Goal: Information Seeking & Learning: Find specific fact

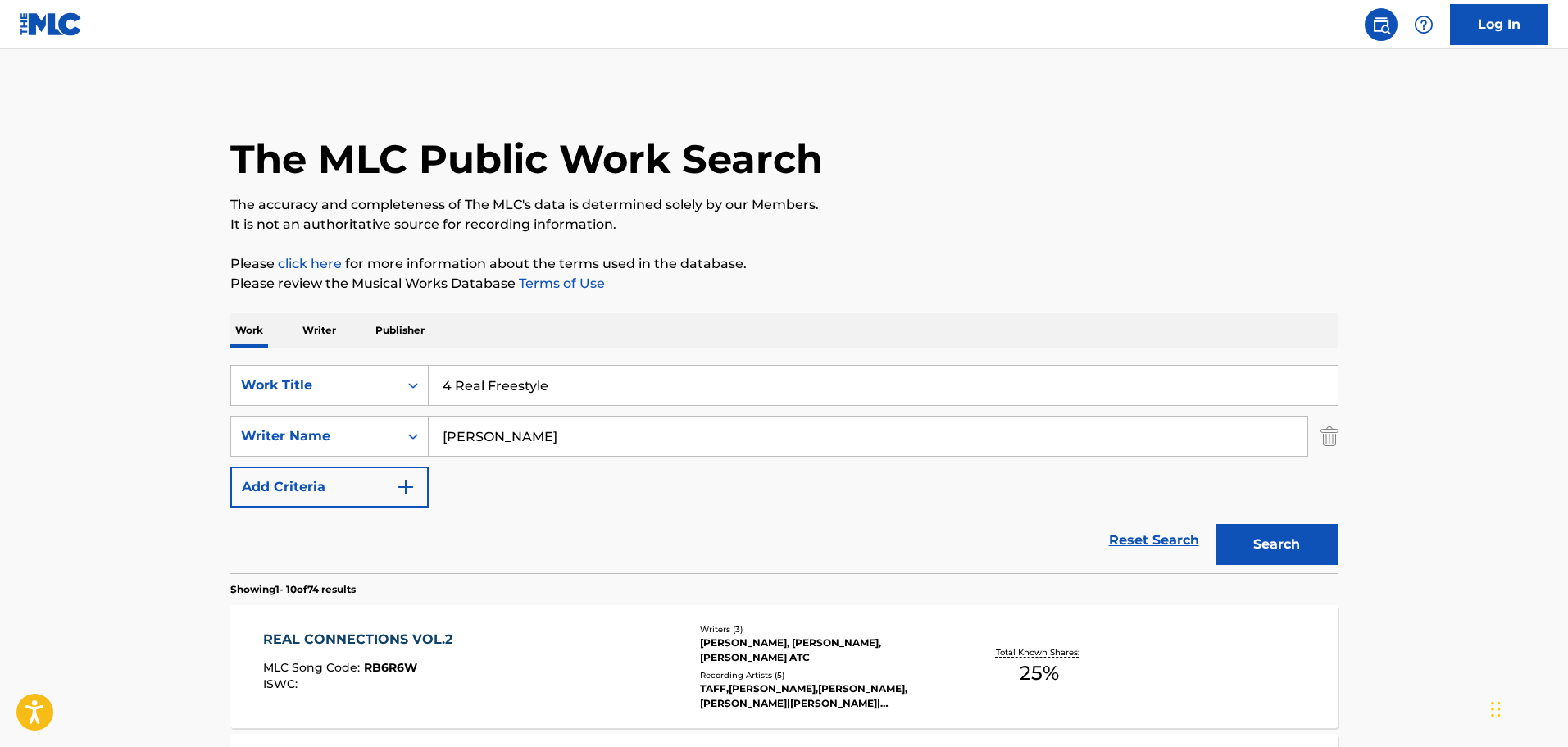
click at [314, 334] on p "Writer" at bounding box center [319, 330] width 44 height 34
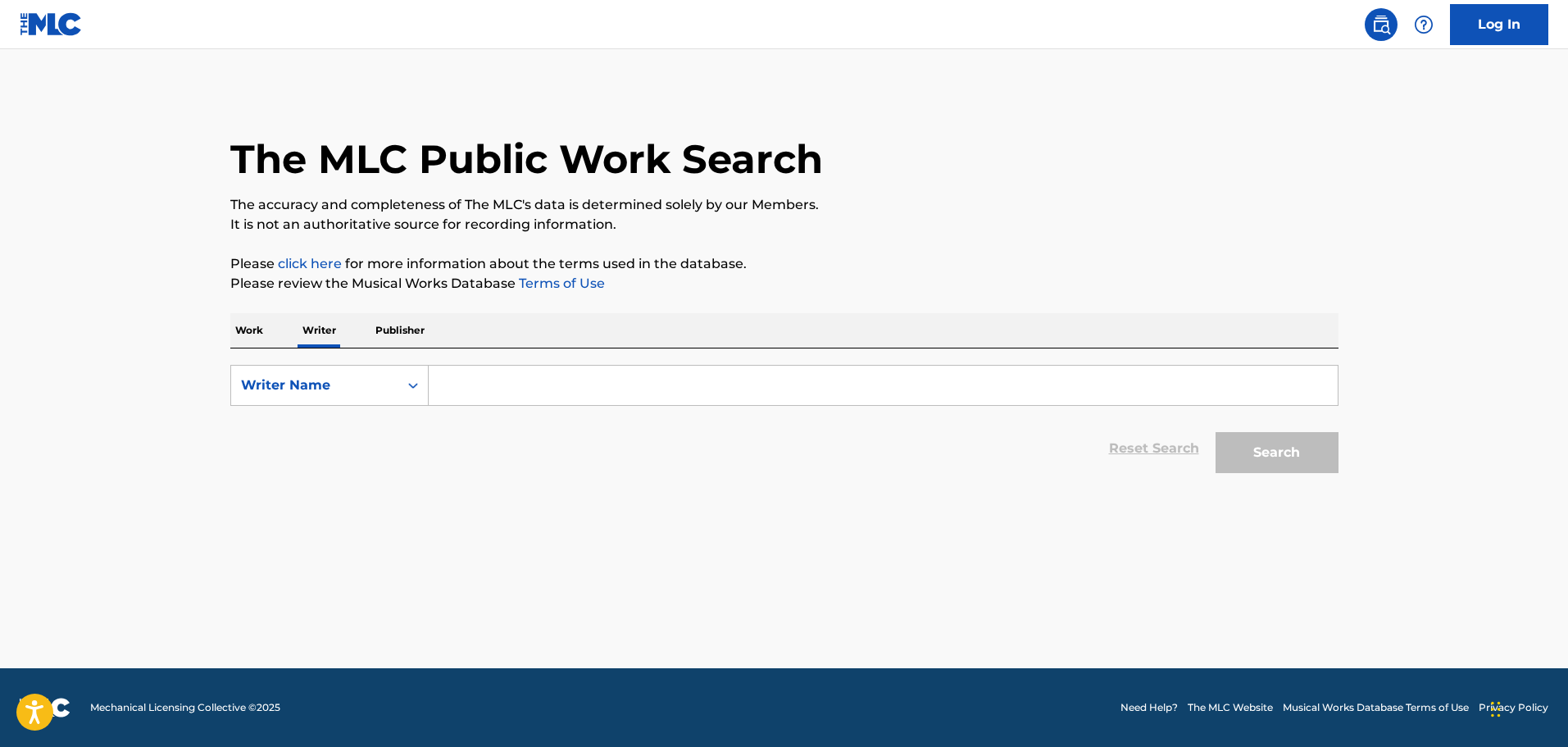
click at [483, 372] on input "Search Form" at bounding box center [883, 385] width 909 height 39
type input "[PERSON_NAME]"
click at [1273, 441] on button "Search" at bounding box center [1277, 452] width 123 height 41
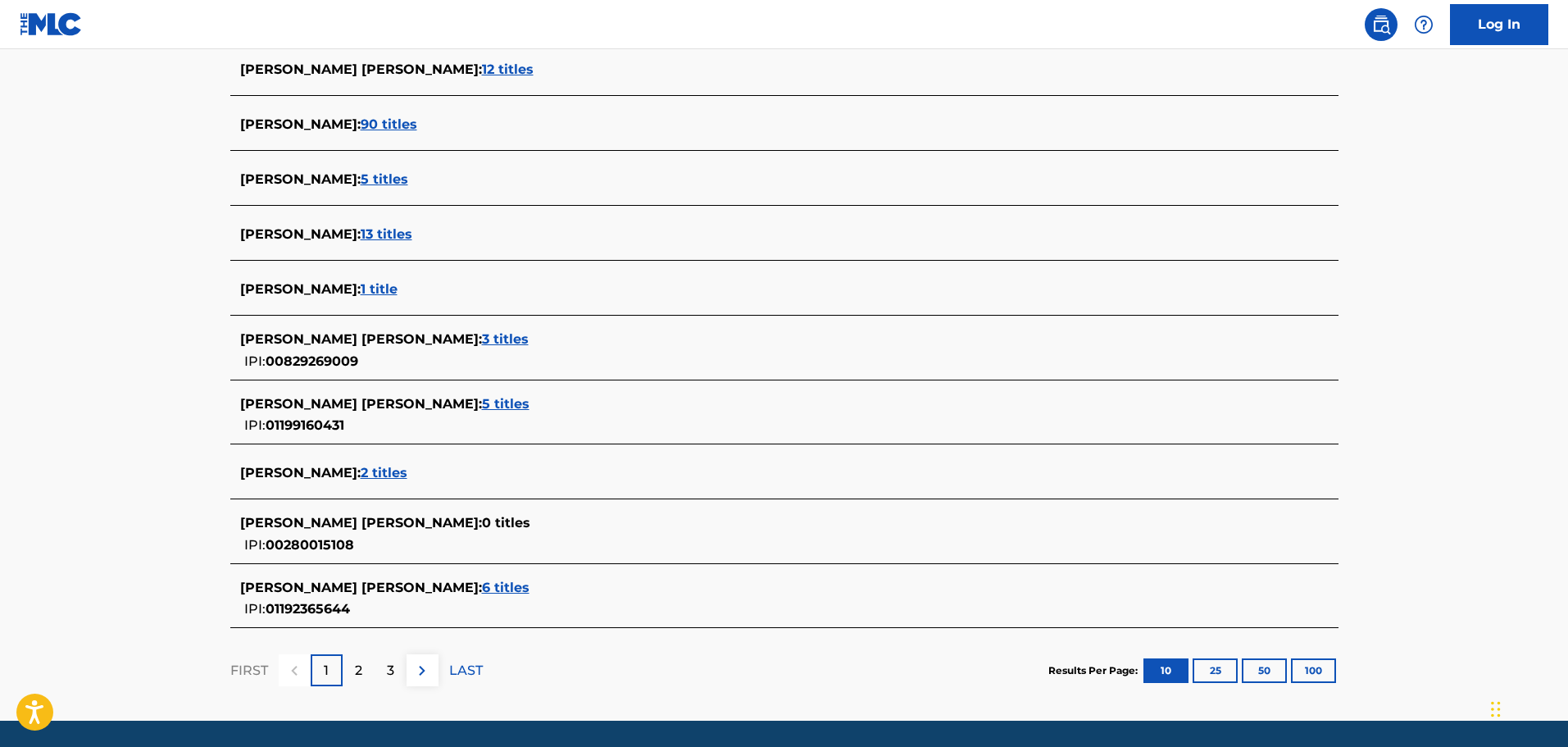
scroll to position [492, 0]
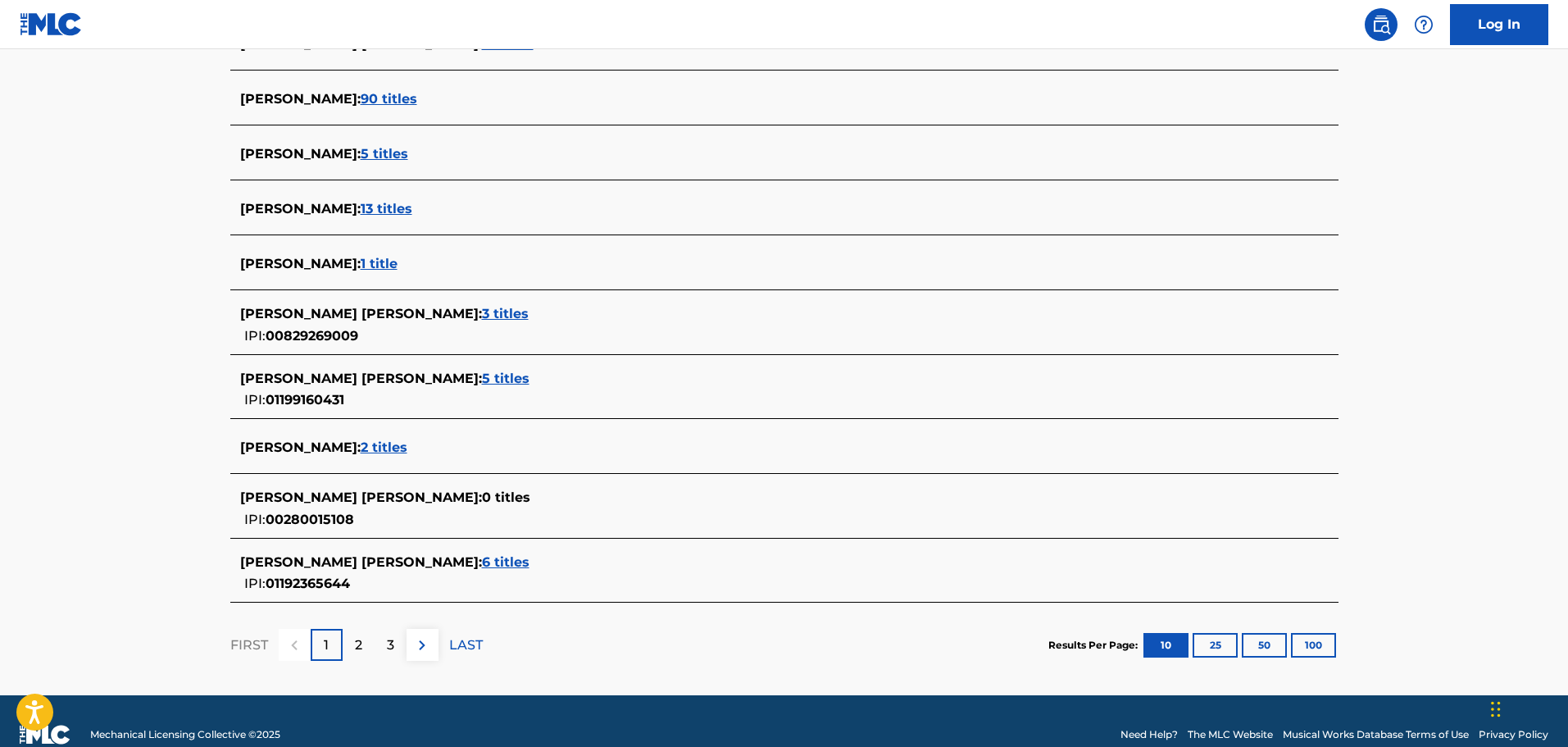
click at [355, 457] on div "[PERSON_NAME] : 2 titles" at bounding box center [762, 447] width 1046 height 20
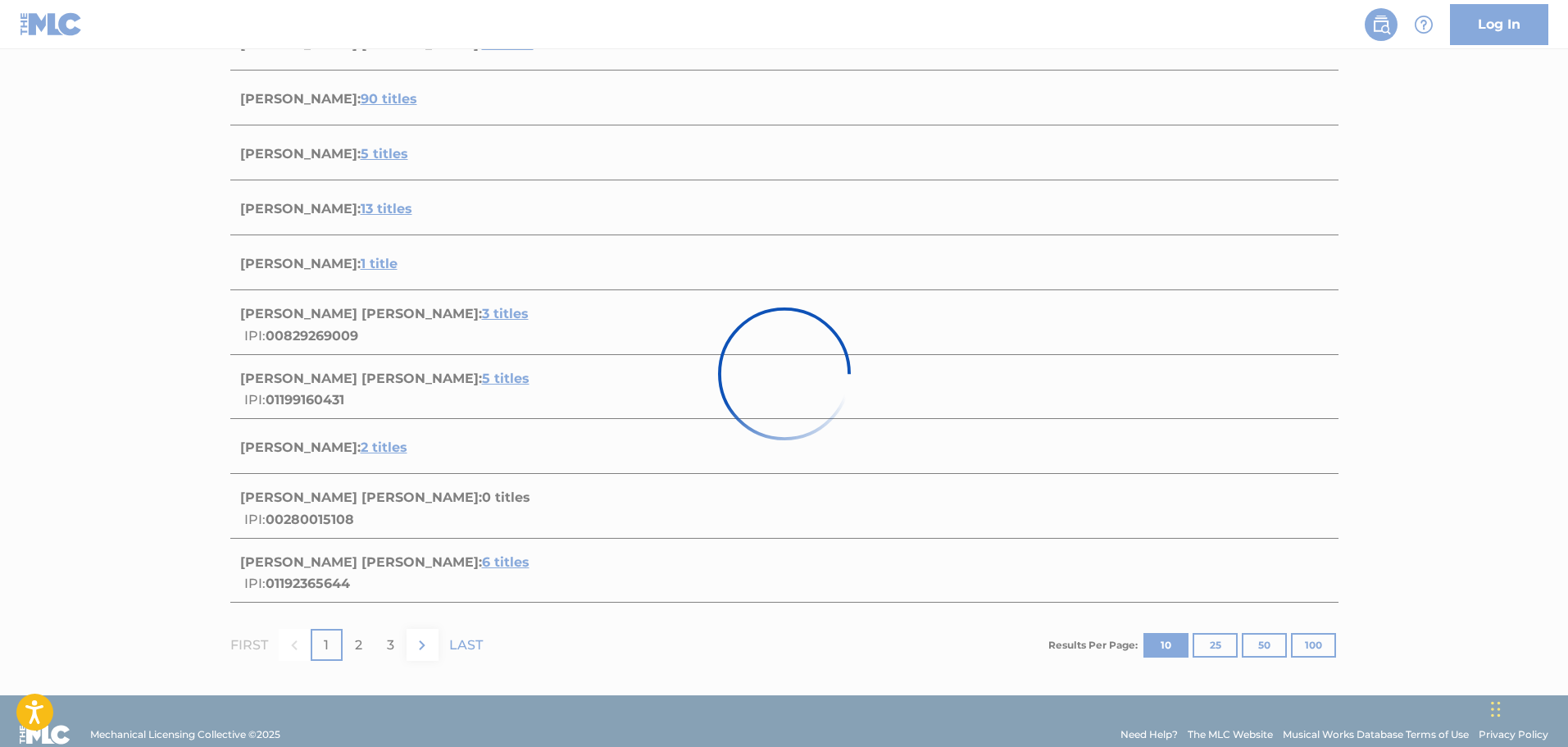
scroll to position [223, 0]
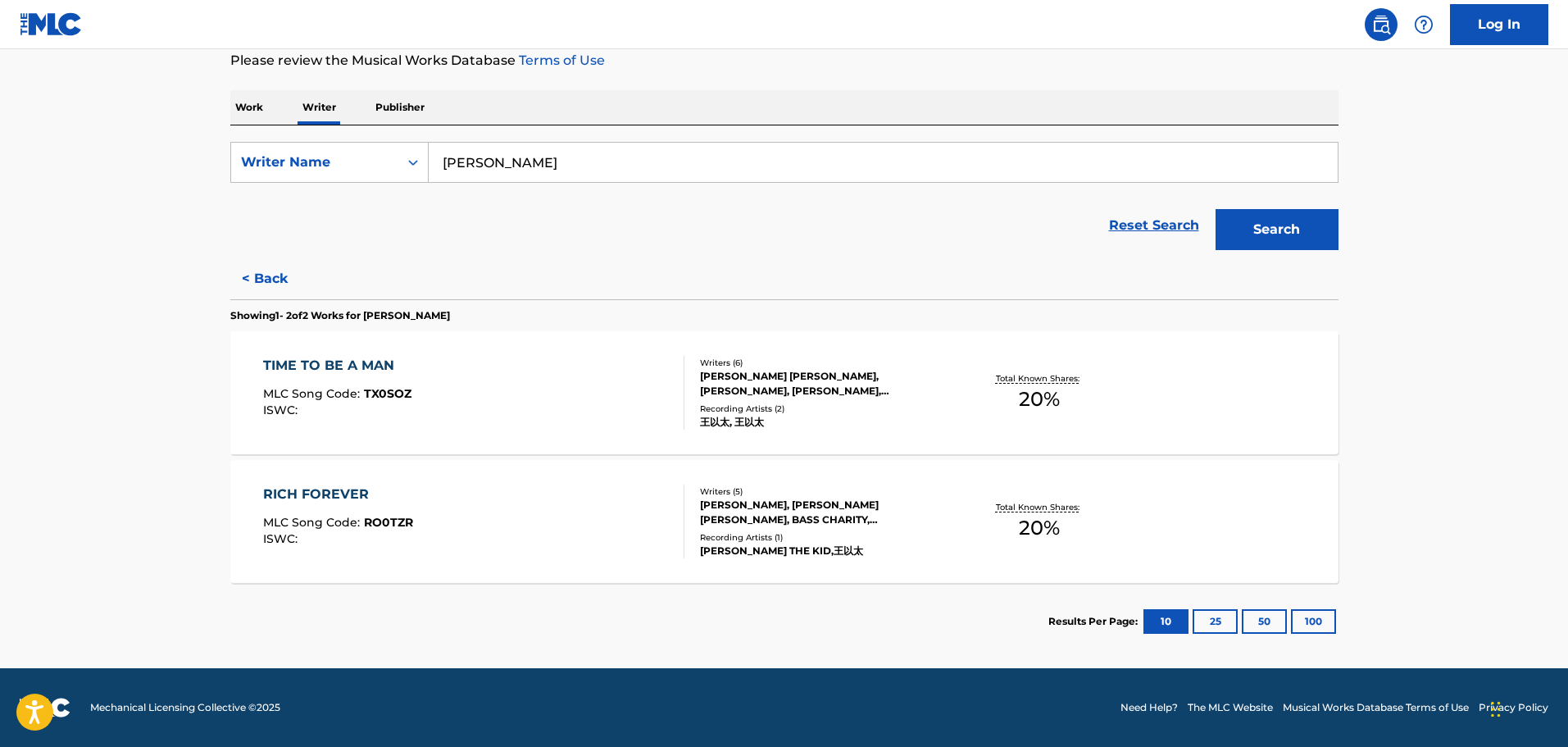
click at [338, 500] on div "RICH FOREVER" at bounding box center [338, 494] width 150 height 20
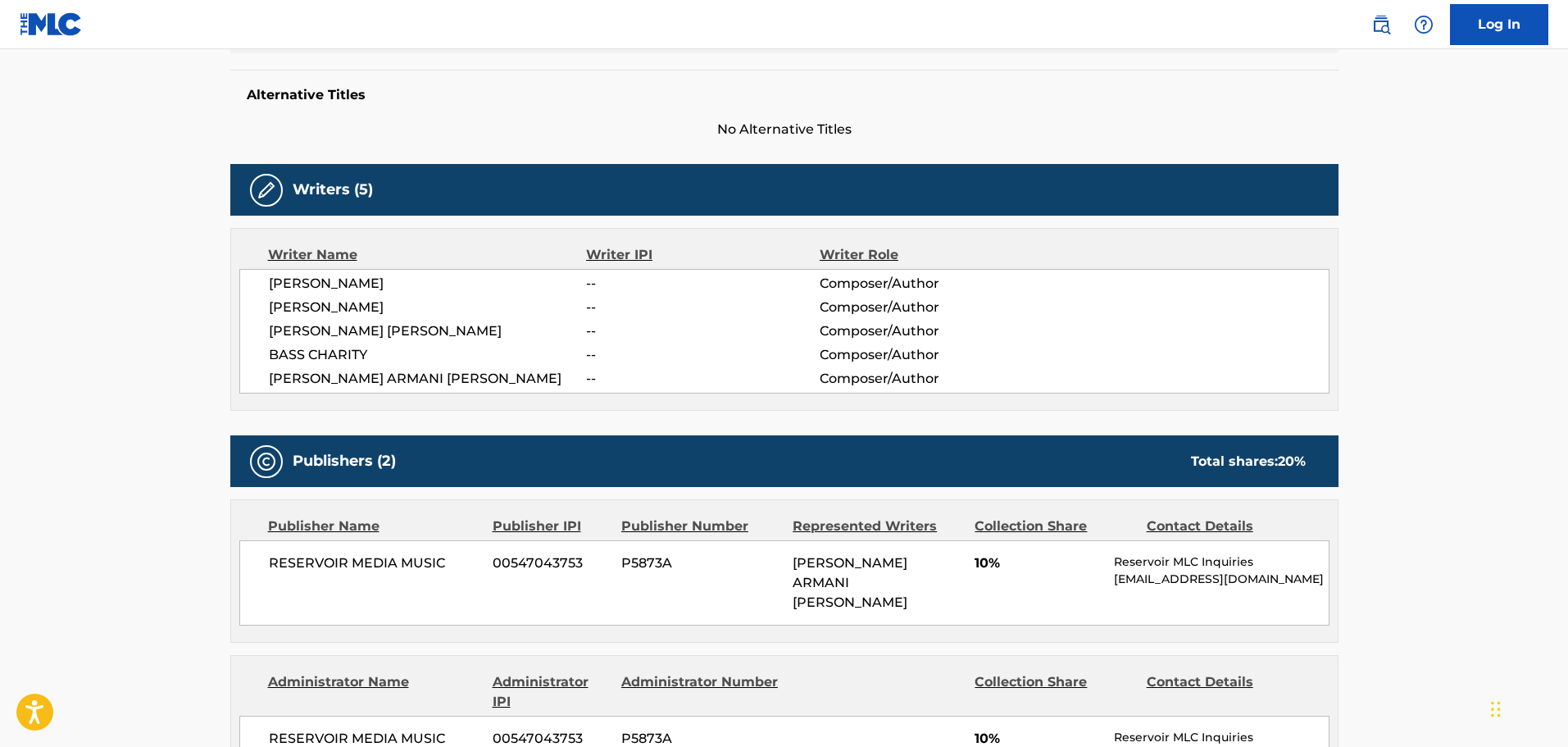
scroll to position [328, 0]
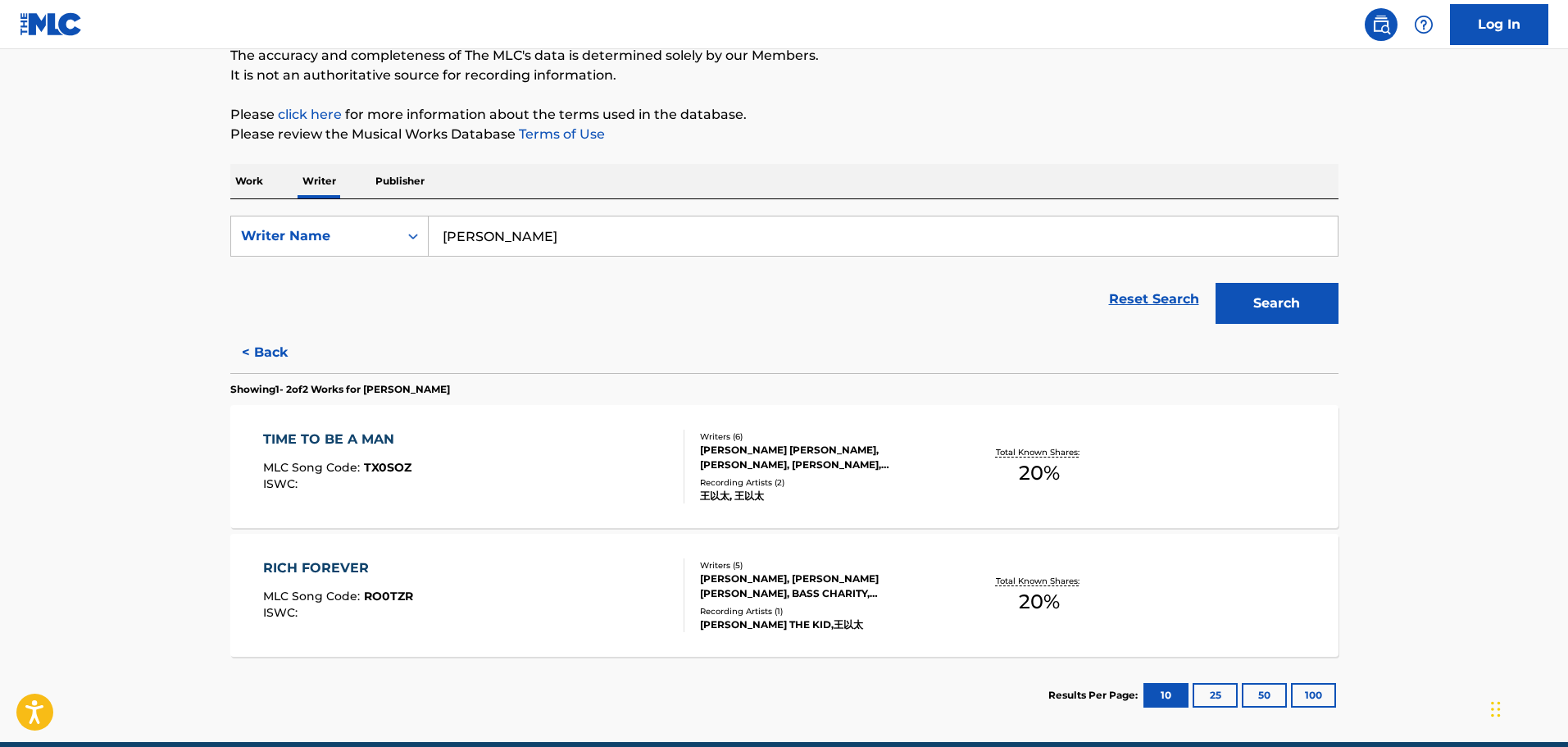
scroll to position [164, 0]
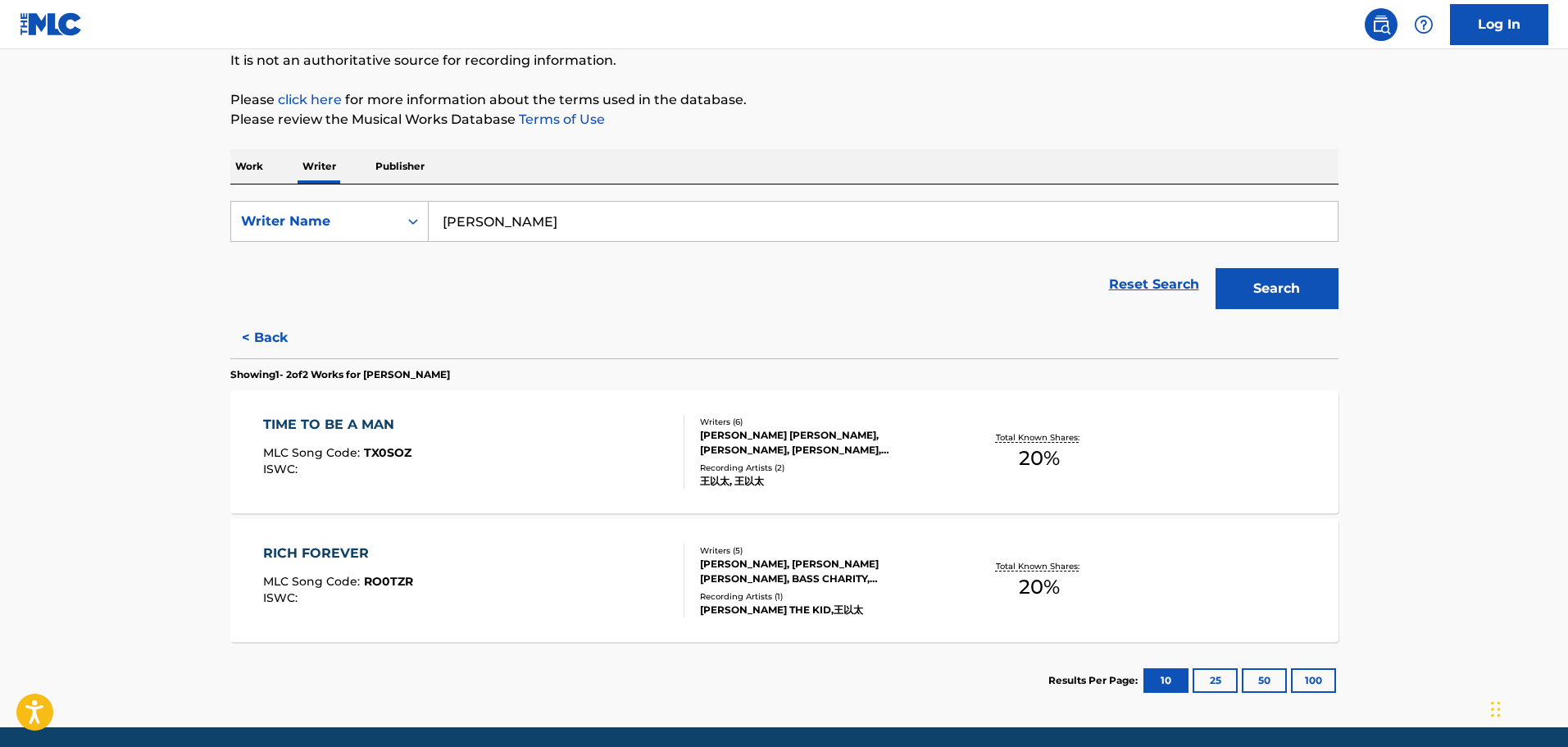
click at [918, 459] on div "Writers ( 6 ) [PERSON_NAME] [PERSON_NAME], [PERSON_NAME], [PERSON_NAME], [PERSO…" at bounding box center [816, 452] width 263 height 73
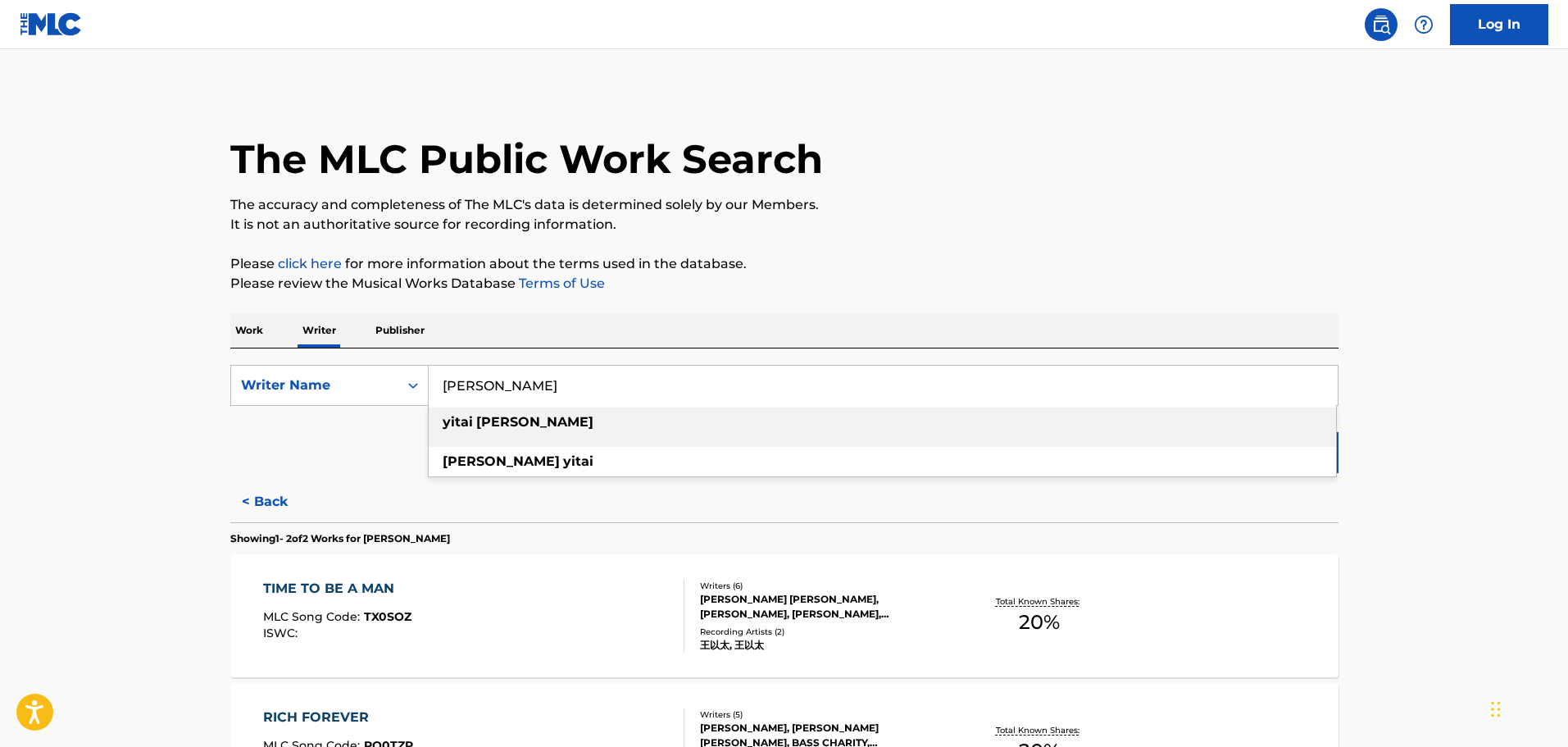
drag, startPoint x: 491, startPoint y: 402, endPoint x: 575, endPoint y: 382, distance: 86.3
click at [492, 401] on input "[PERSON_NAME]" at bounding box center [883, 385] width 909 height 39
drag, startPoint x: 575, startPoint y: 382, endPoint x: 387, endPoint y: 393, distance: 188.3
click at [387, 393] on div "SearchWithCriteriaecd6887e-dde3-4a46-81de-698ca2ea41e3 Writer Name [PERSON_NAME…" at bounding box center [784, 385] width 1108 height 41
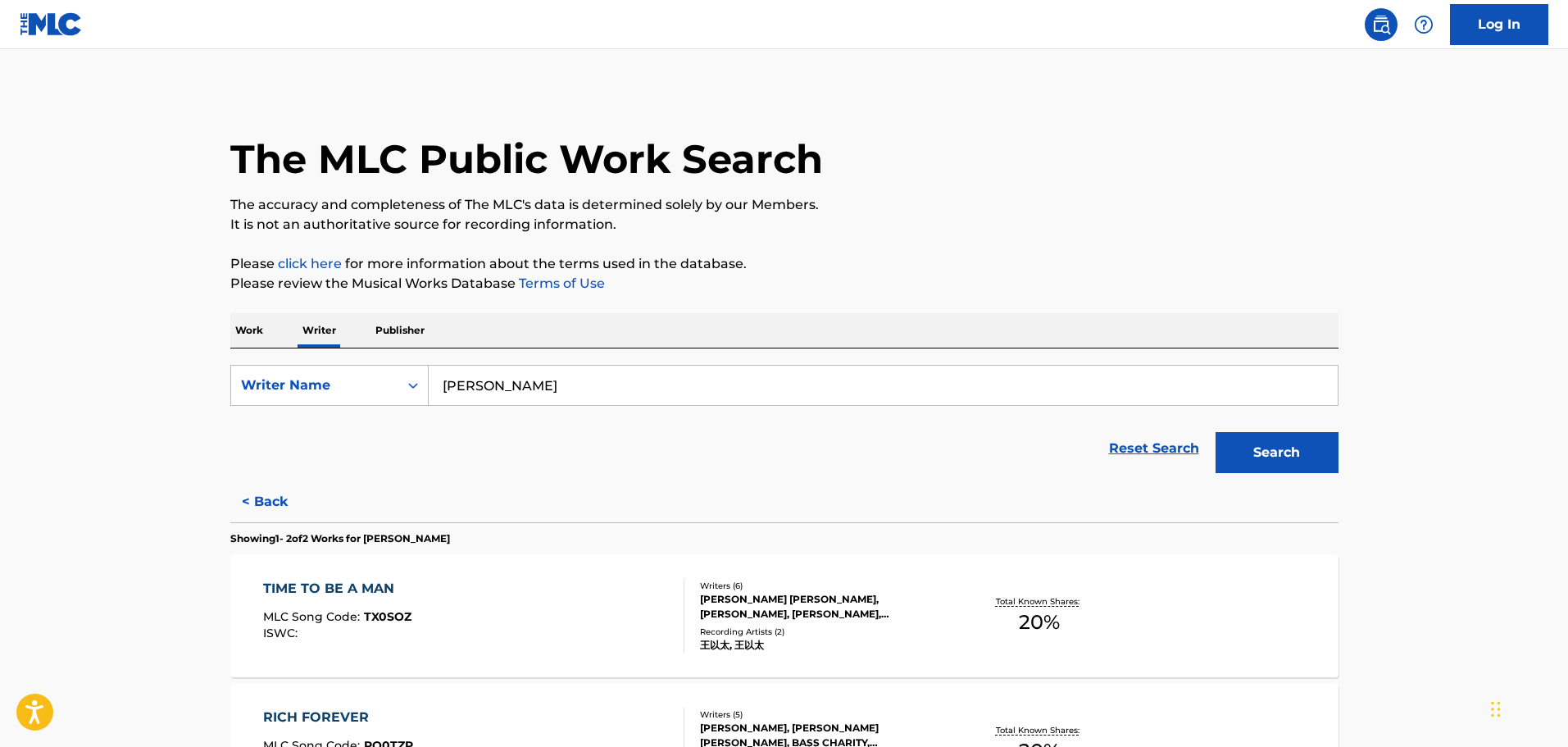
click at [273, 501] on button "< Back" at bounding box center [279, 502] width 98 height 41
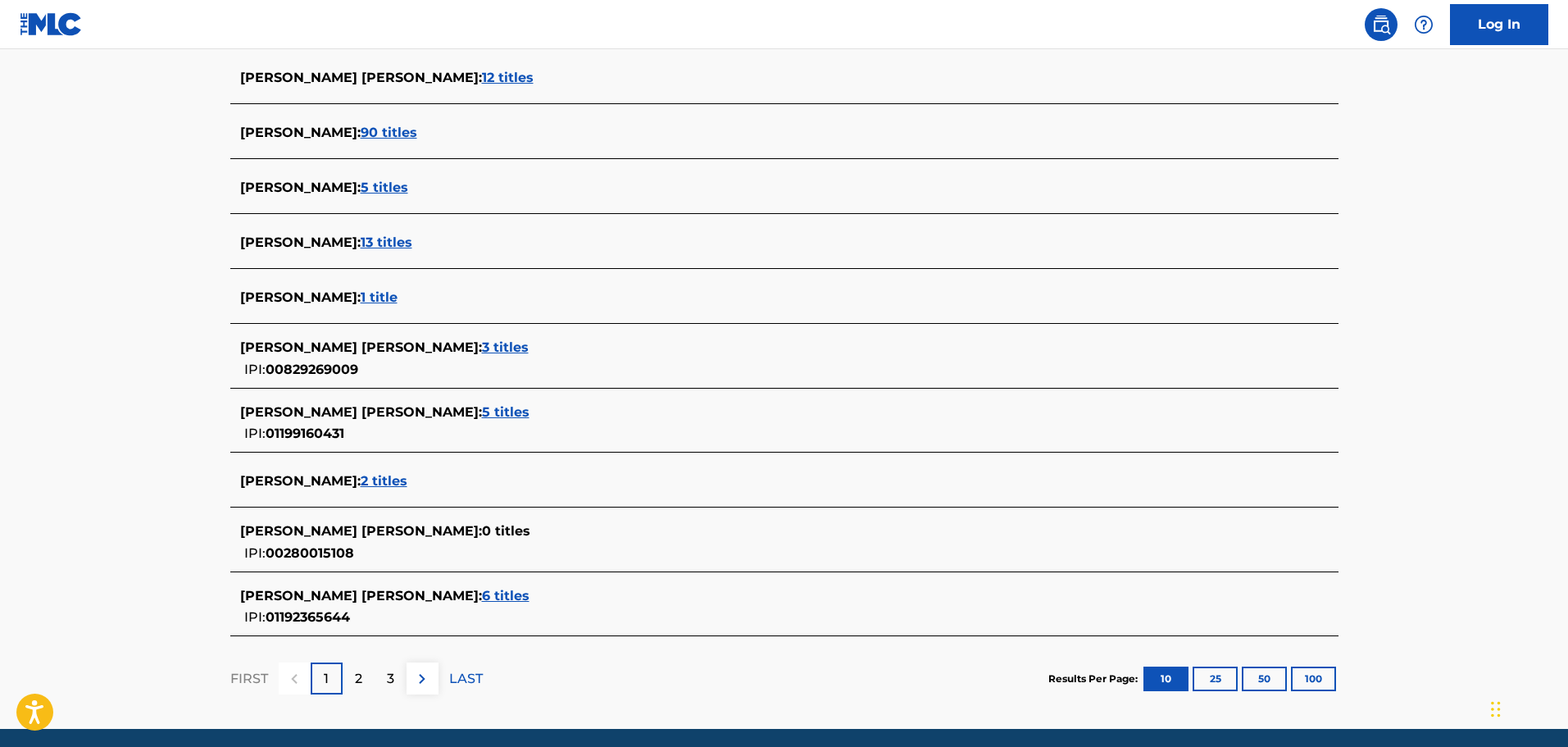
scroll to position [519, 0]
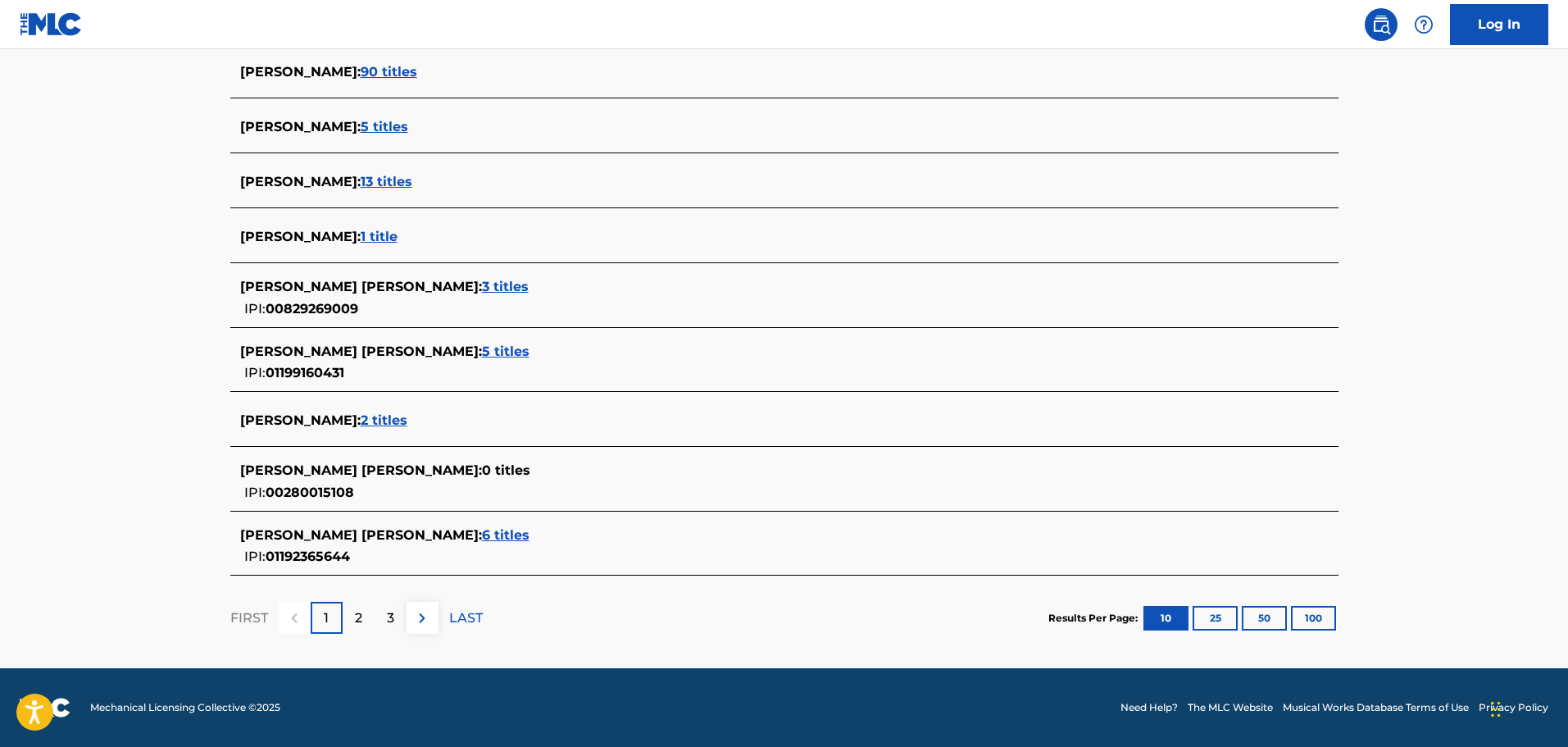
click at [364, 183] on span "13 titles" at bounding box center [387, 182] width 51 height 15
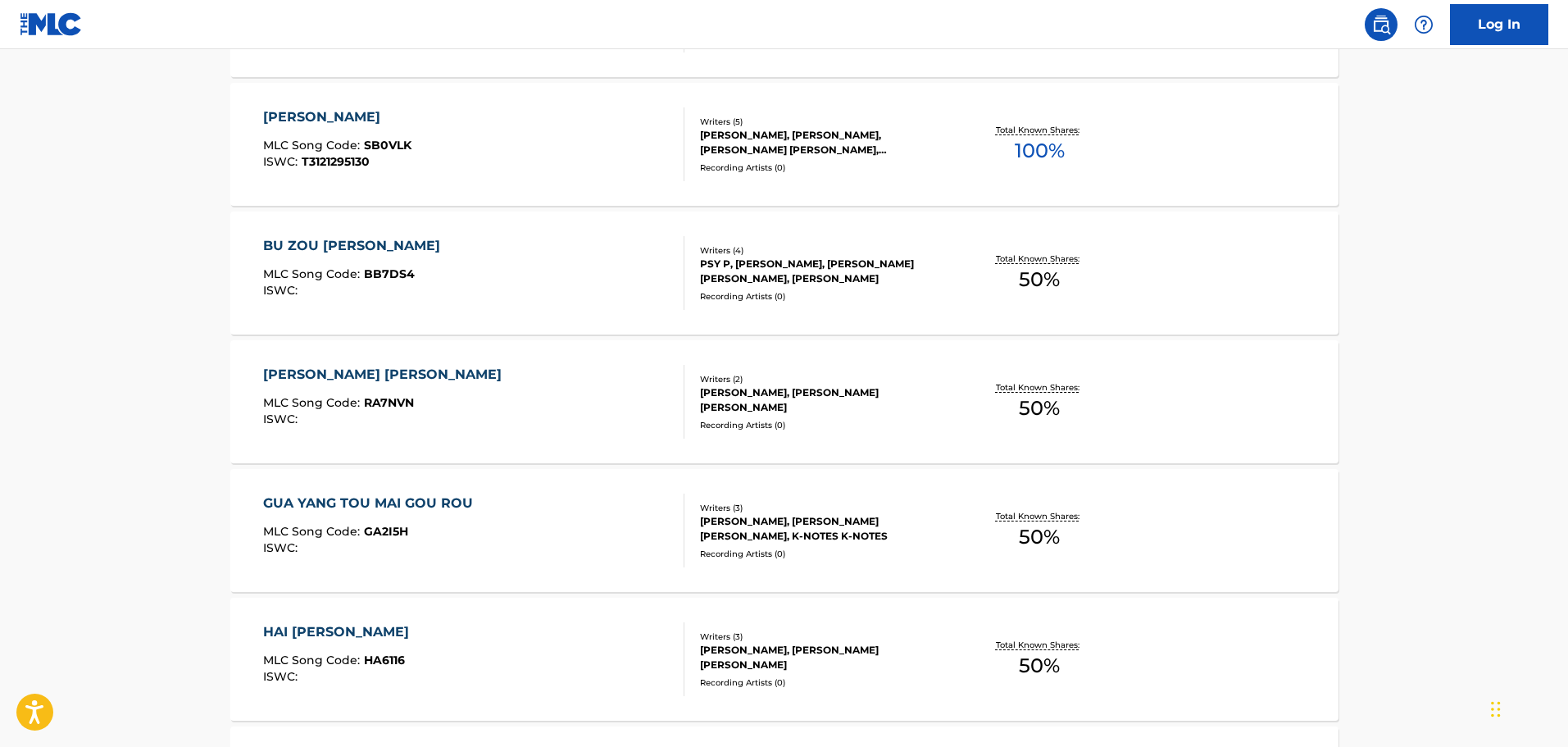
scroll to position [847, 0]
